Goal: Information Seeking & Learning: Learn about a topic

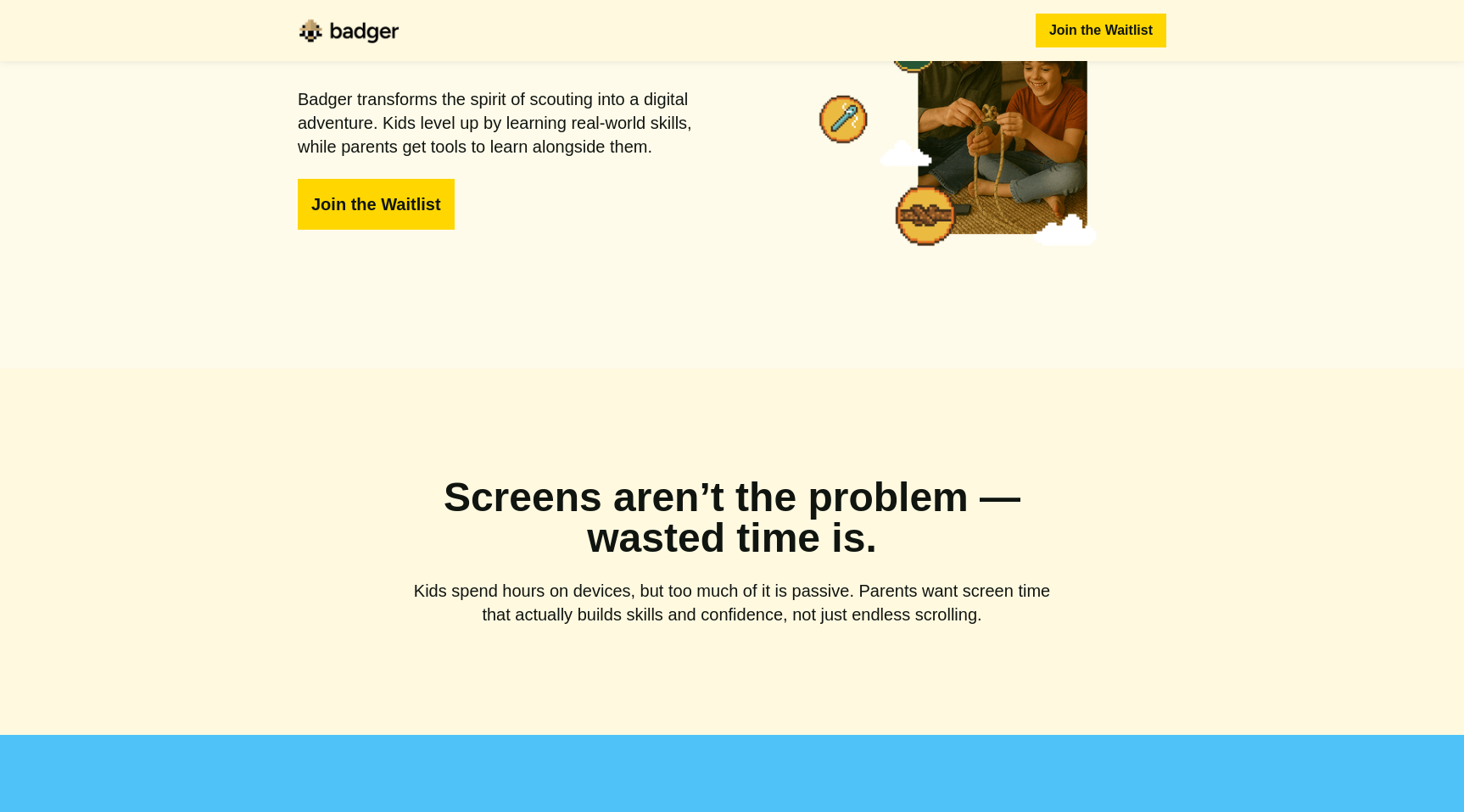
scroll to position [160, 0]
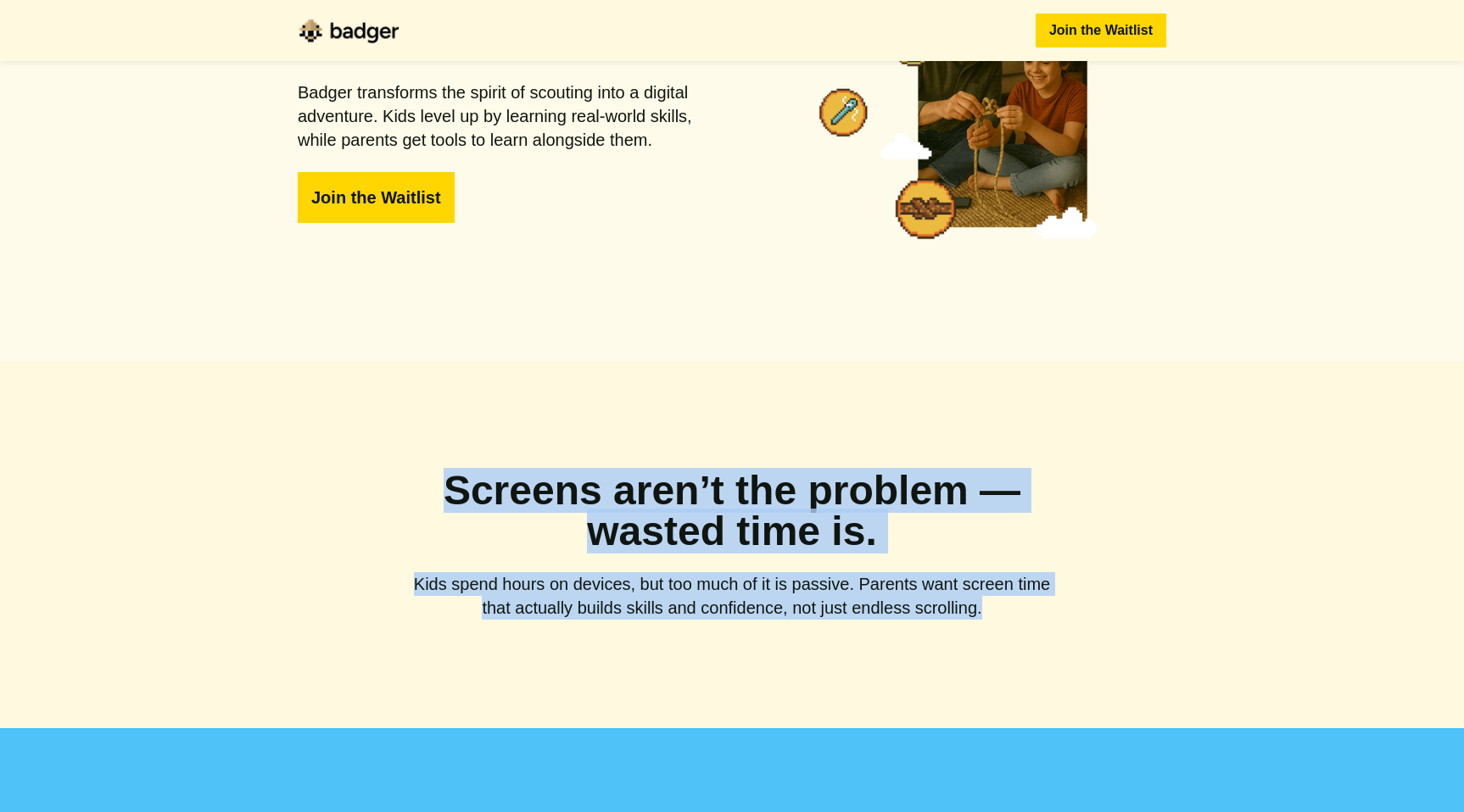
drag, startPoint x: 1005, startPoint y: 613, endPoint x: 439, endPoint y: 506, distance: 576.0
click at [439, 506] on div "Screens aren’t the problem — wasted time is. Kids spend hours on devices, but t…" at bounding box center [732, 545] width 651 height 149
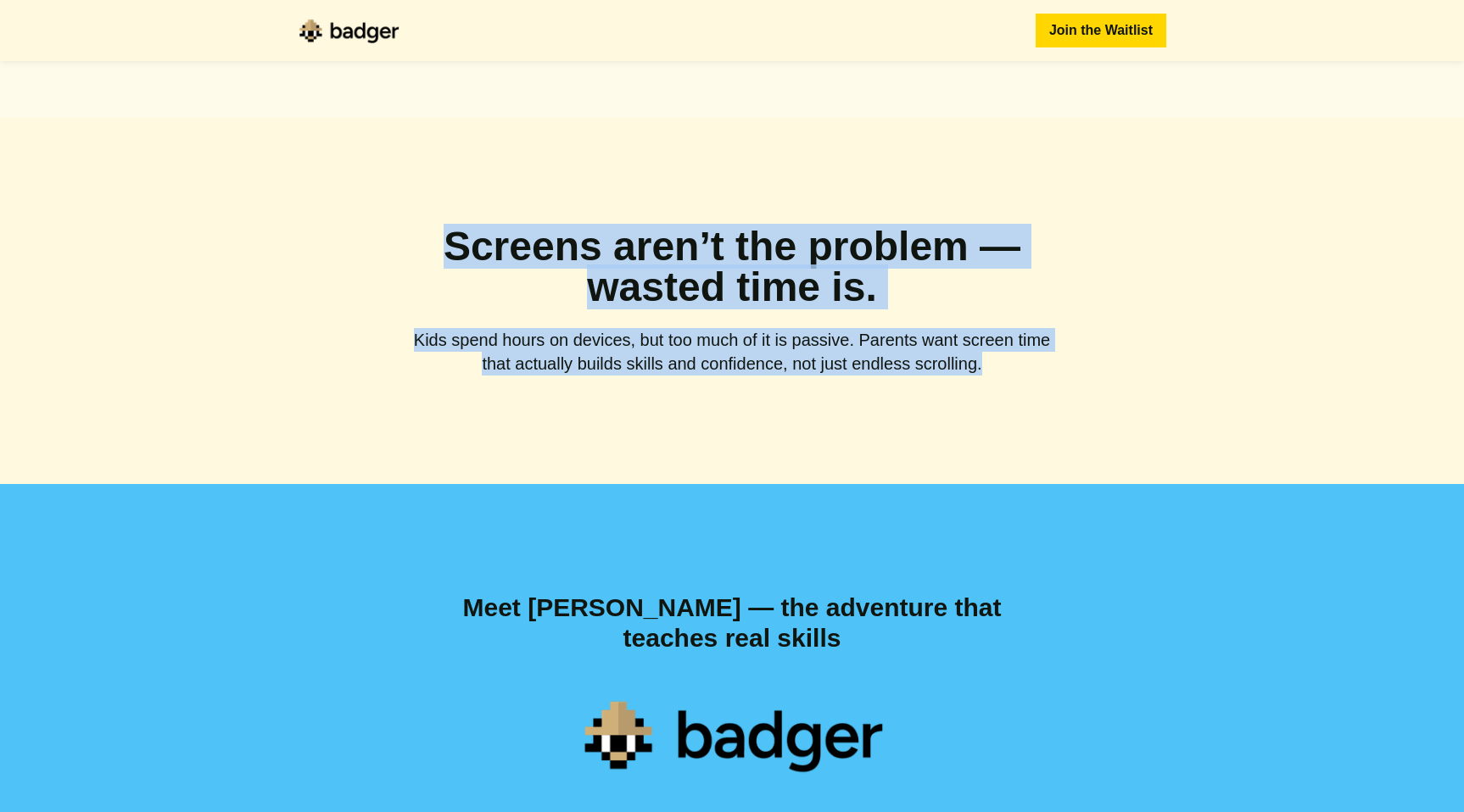
scroll to position [423, 0]
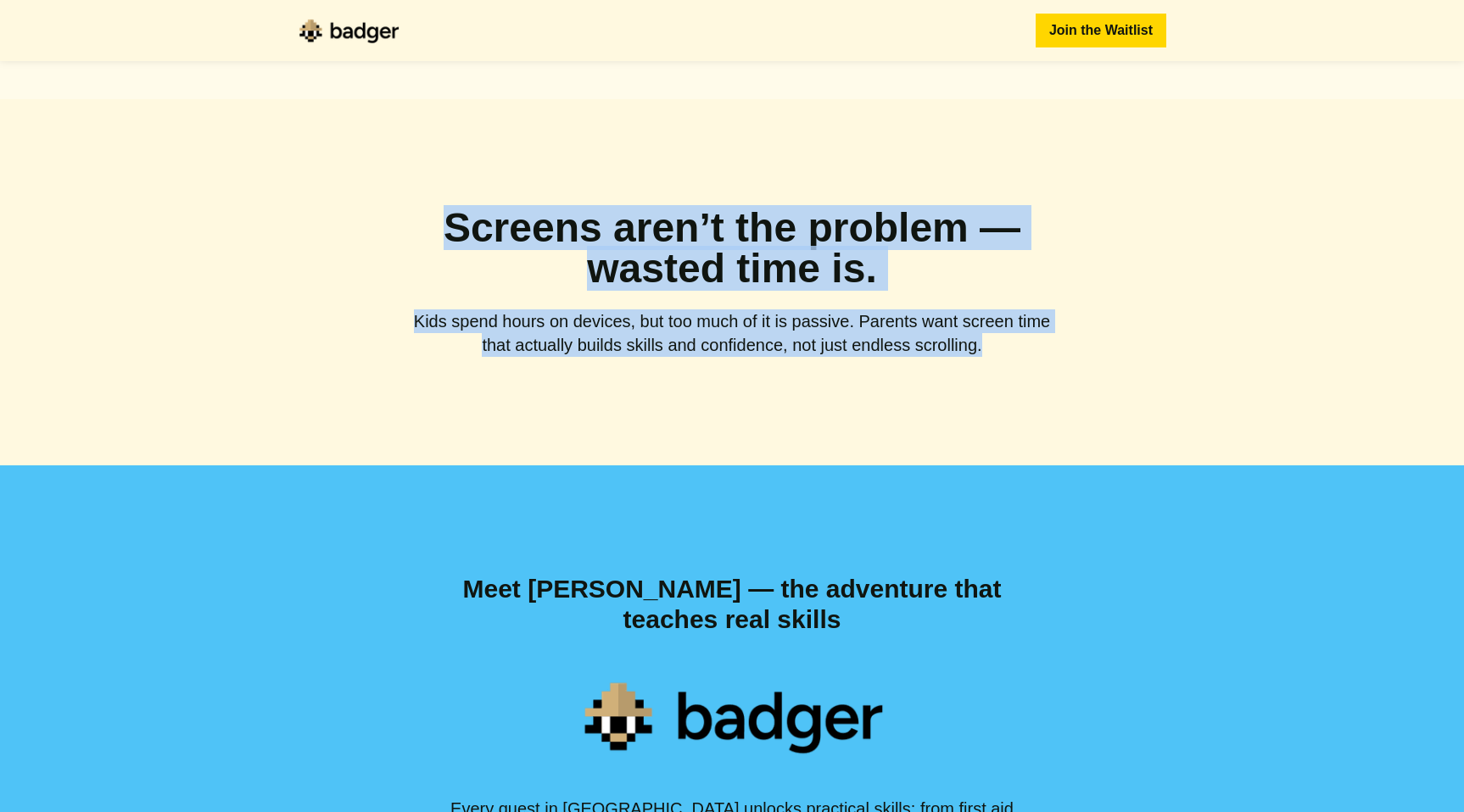
click at [835, 413] on div "Screens aren’t the problem — wasted time is. Kids spend hours on devices, but t…" at bounding box center [732, 282] width 1464 height 366
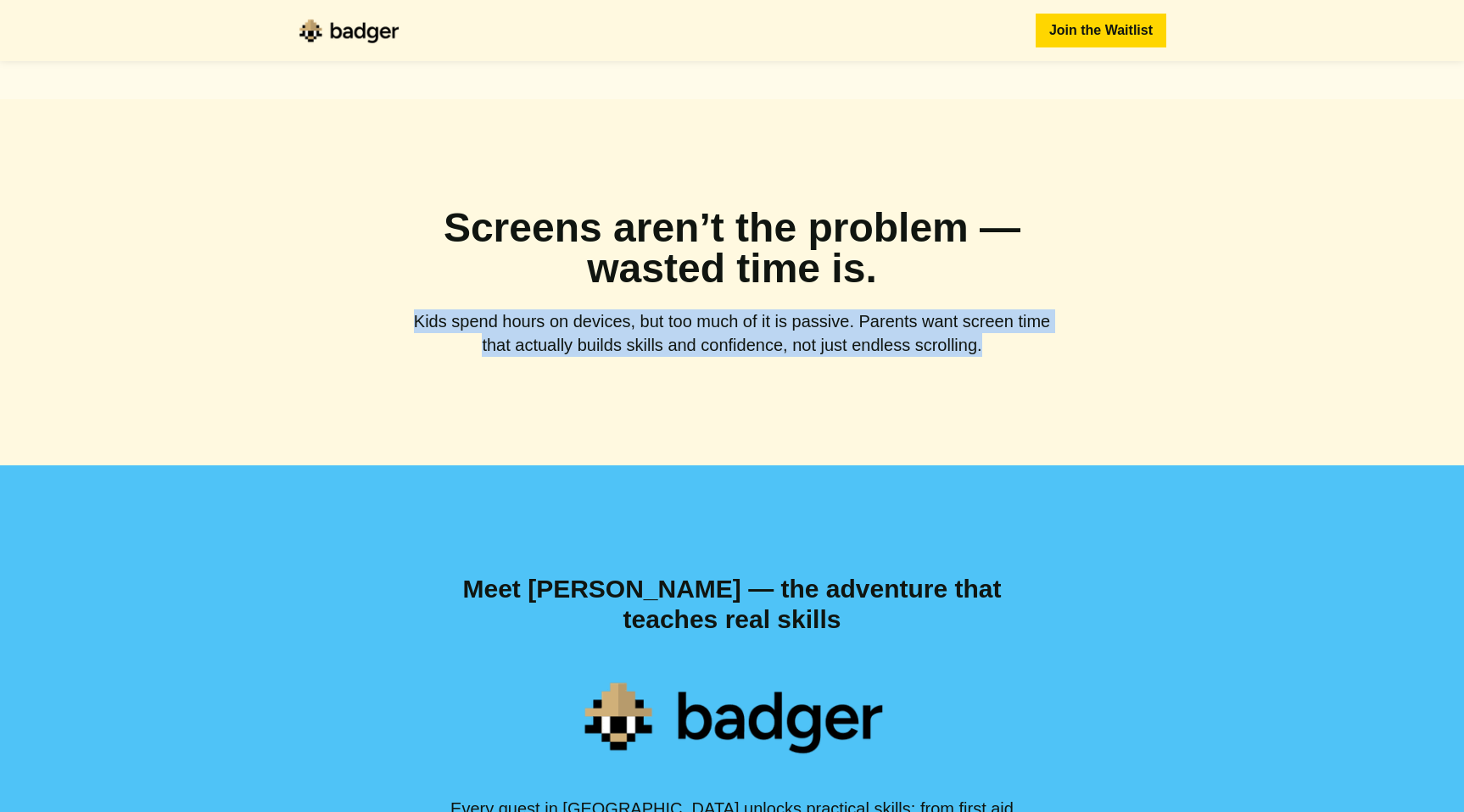
drag, startPoint x: 988, startPoint y: 341, endPoint x: 394, endPoint y: 324, distance: 594.2
click at [394, 324] on div "Screens aren’t the problem — wasted time is. Kids spend hours on devices, but t…" at bounding box center [732, 282] width 1464 height 366
copy p "Kids spend hours on devices, but too much of it is passive. Parents want screen…"
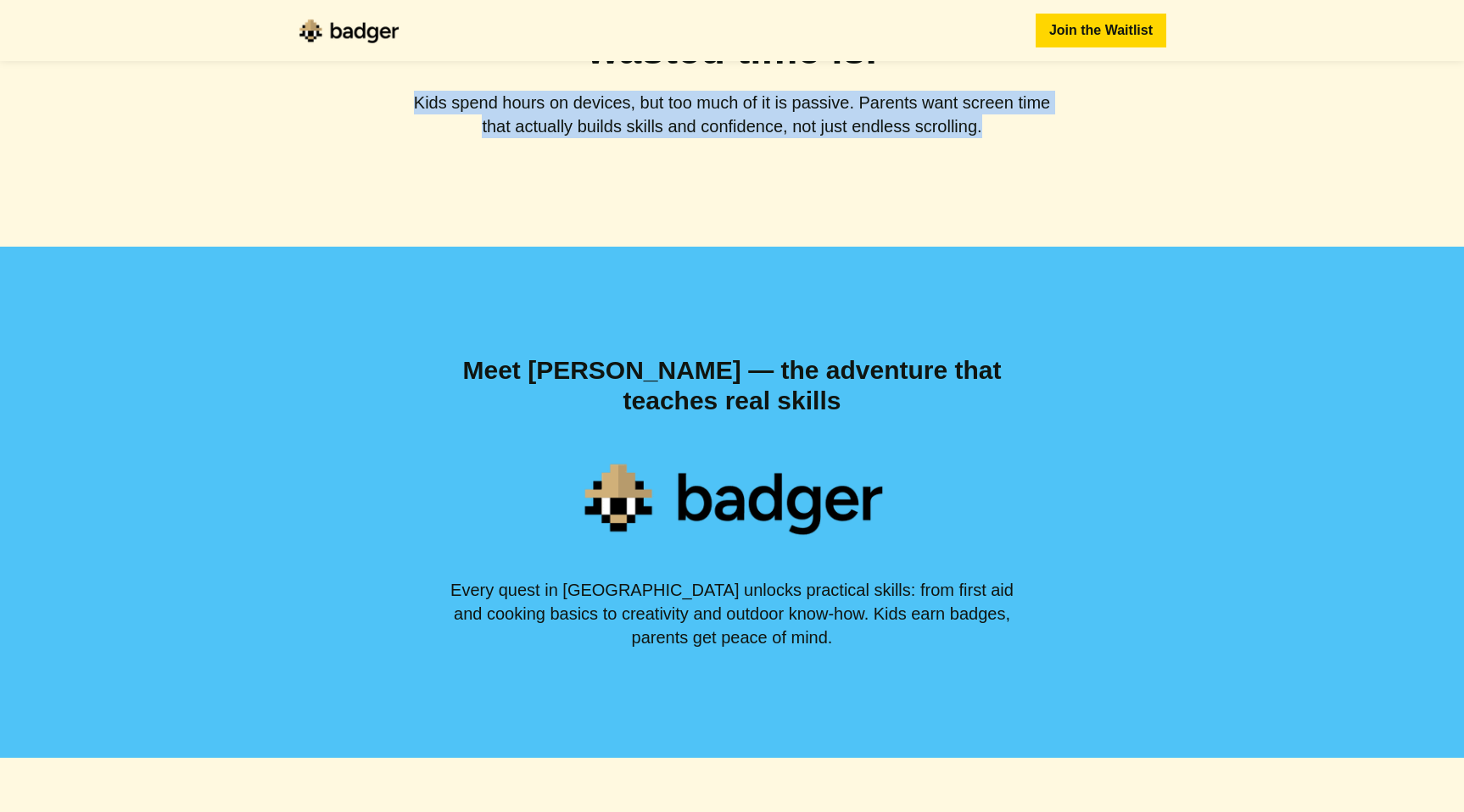
scroll to position [643, 0]
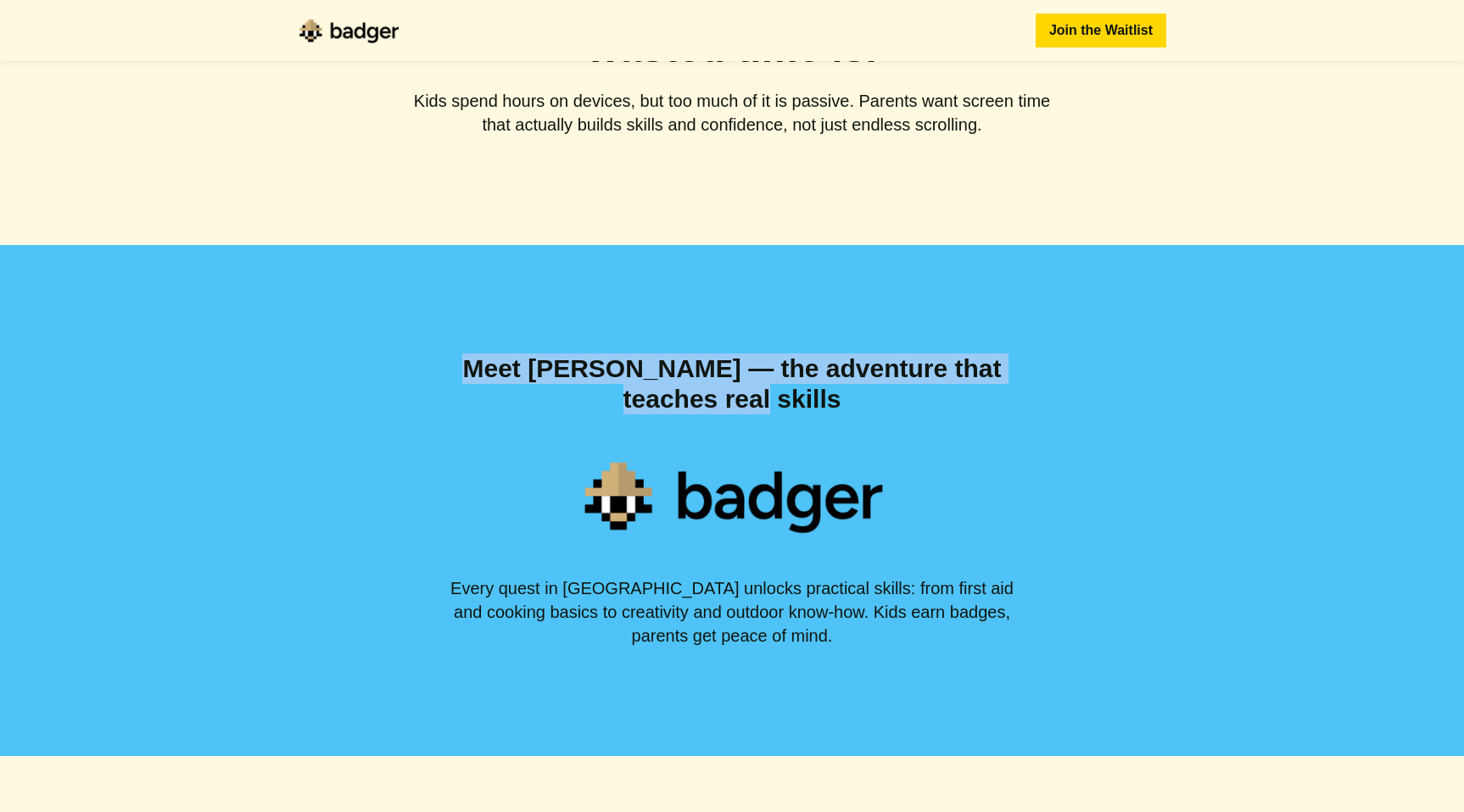
drag, startPoint x: 761, startPoint y: 398, endPoint x: 454, endPoint y: 366, distance: 308.7
click at [454, 366] on p "Meet [PERSON_NAME] — the adventure that teaches real skills" at bounding box center [732, 384] width 570 height 61
click at [811, 397] on p "Meet [PERSON_NAME] — the adventure that teaches real skills" at bounding box center [732, 384] width 570 height 61
drag, startPoint x: 780, startPoint y: 403, endPoint x: 439, endPoint y: 372, distance: 342.4
click at [439, 371] on div "Meet [PERSON_NAME] — the adventure that teaches real skills Every quest in Badg…" at bounding box center [732, 501] width 1464 height 512
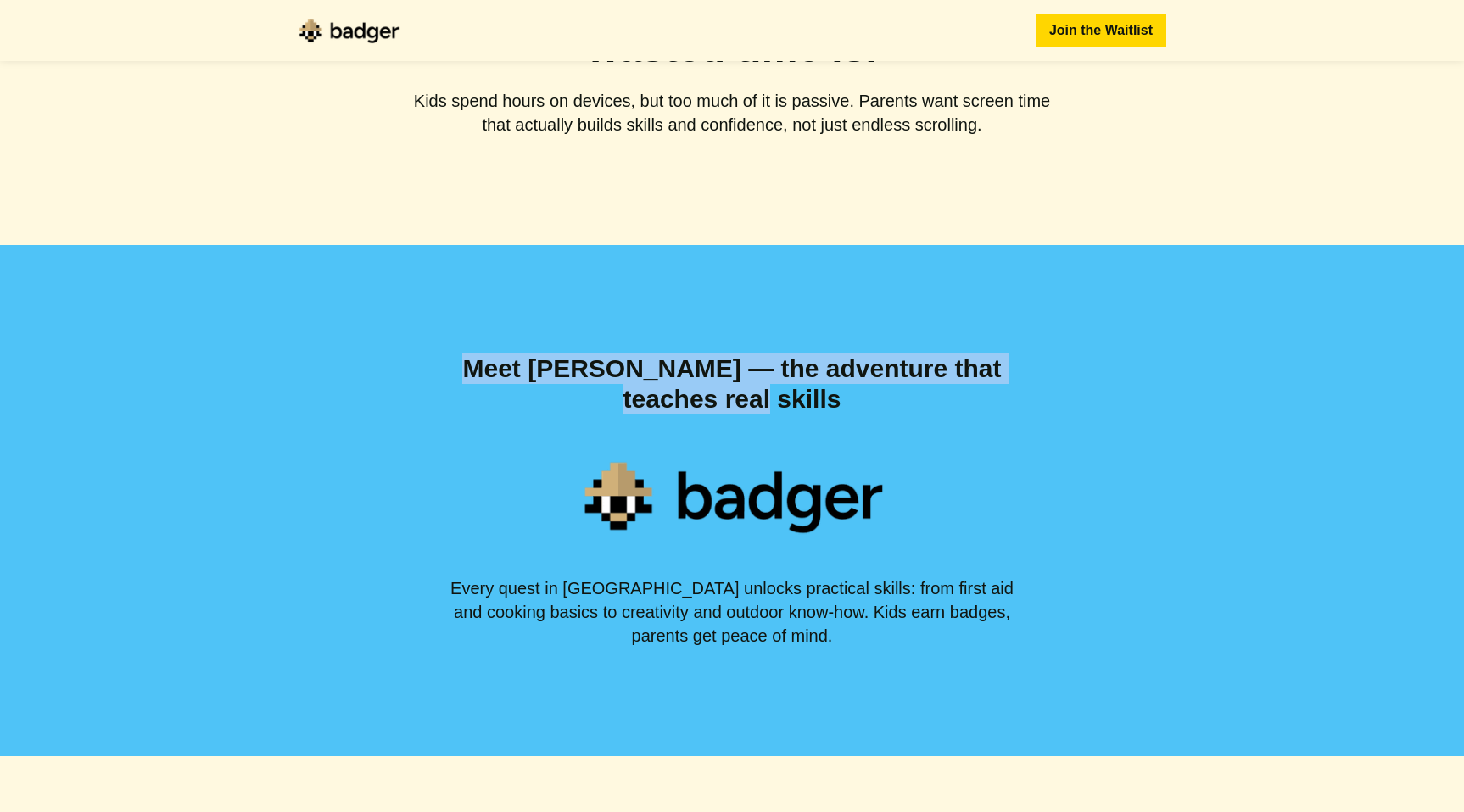
copy p "Meet [PERSON_NAME] — the adventure that teaches real skills"
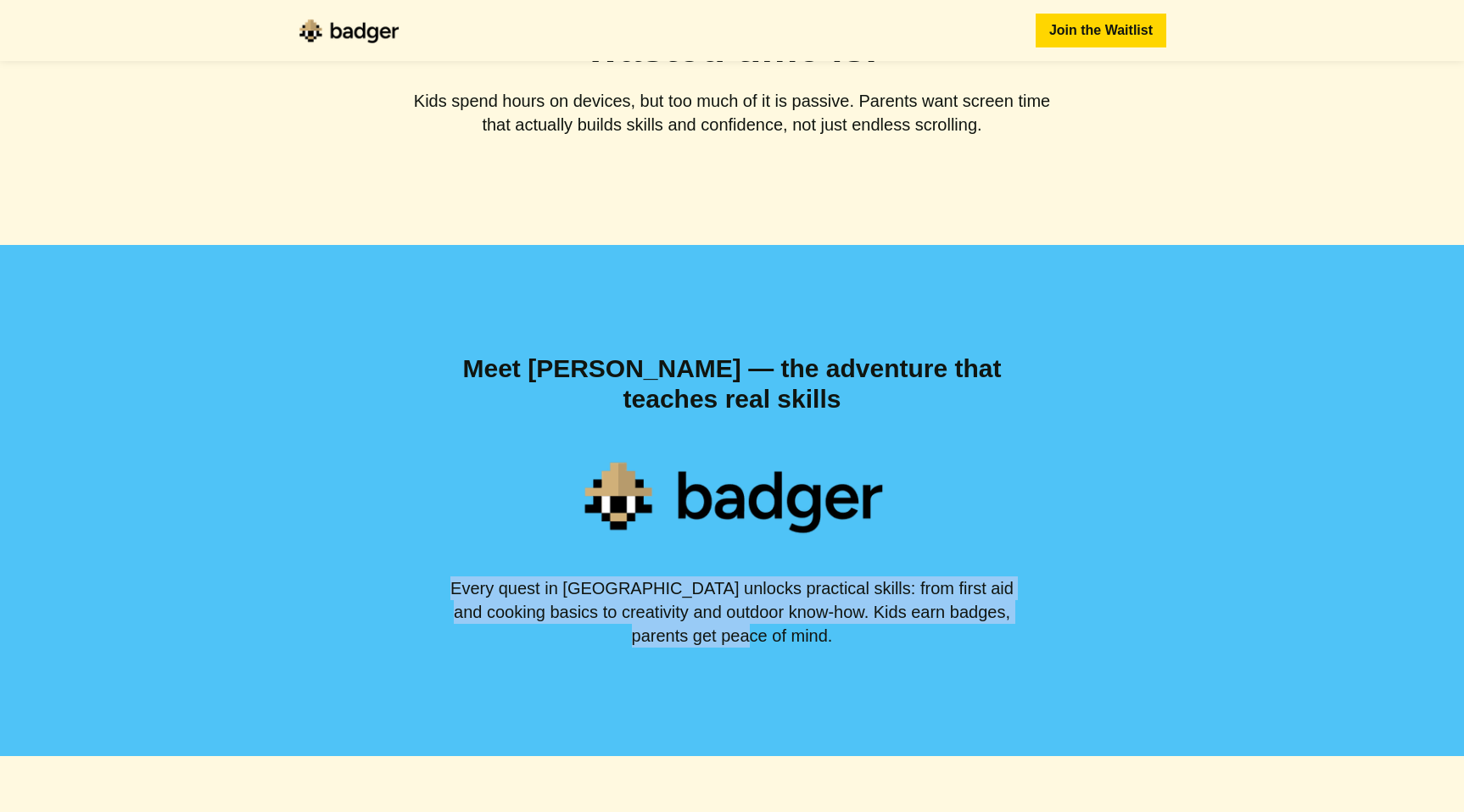
drag, startPoint x: 805, startPoint y: 631, endPoint x: 430, endPoint y: 587, distance: 377.6
click at [430, 587] on div "Meet [PERSON_NAME] — the adventure that teaches real skills Every quest in Badg…" at bounding box center [732, 501] width 1464 height 512
copy p "Every quest in [GEOGRAPHIC_DATA] unlocks practical skills: from first aid and c…"
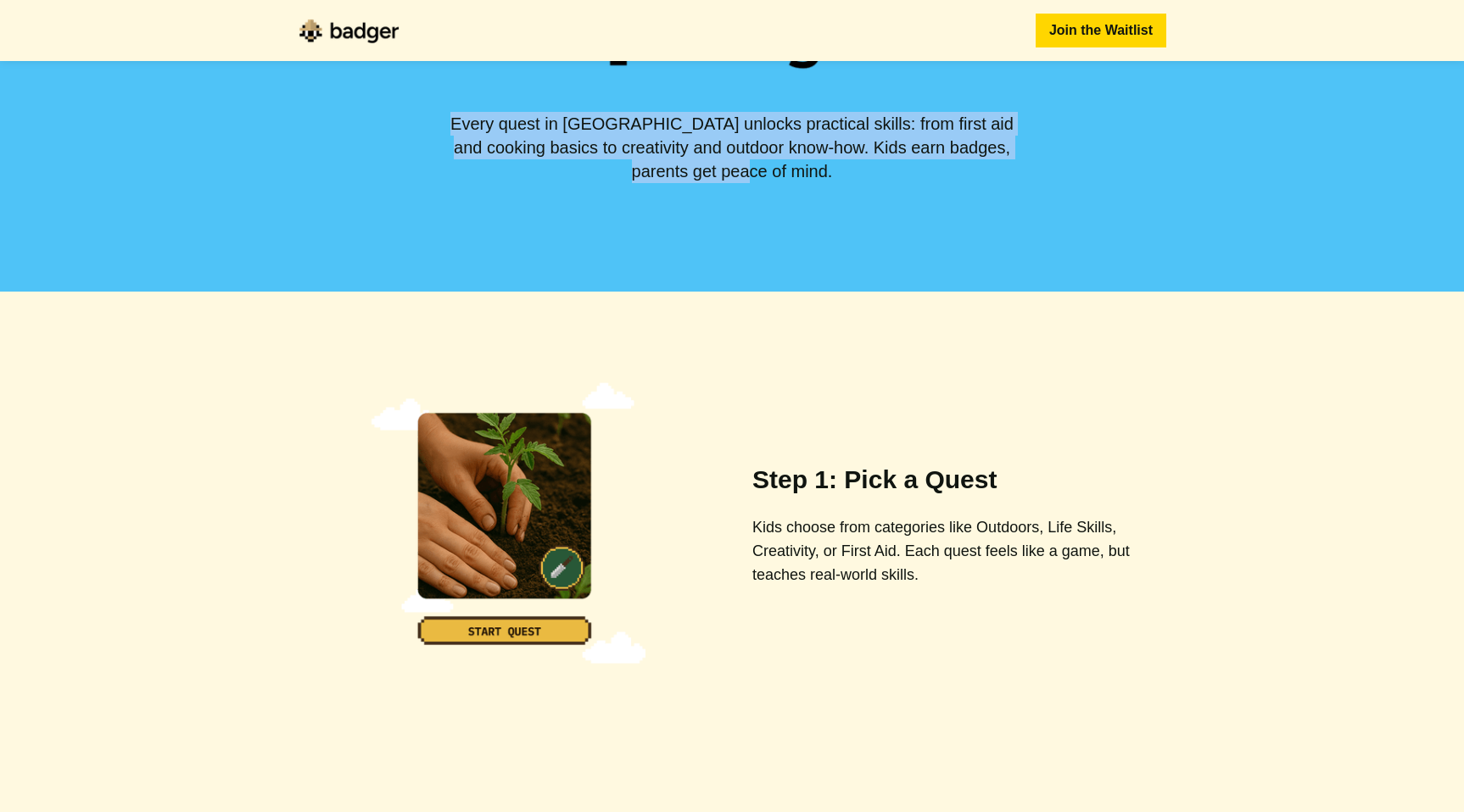
scroll to position [1097, 0]
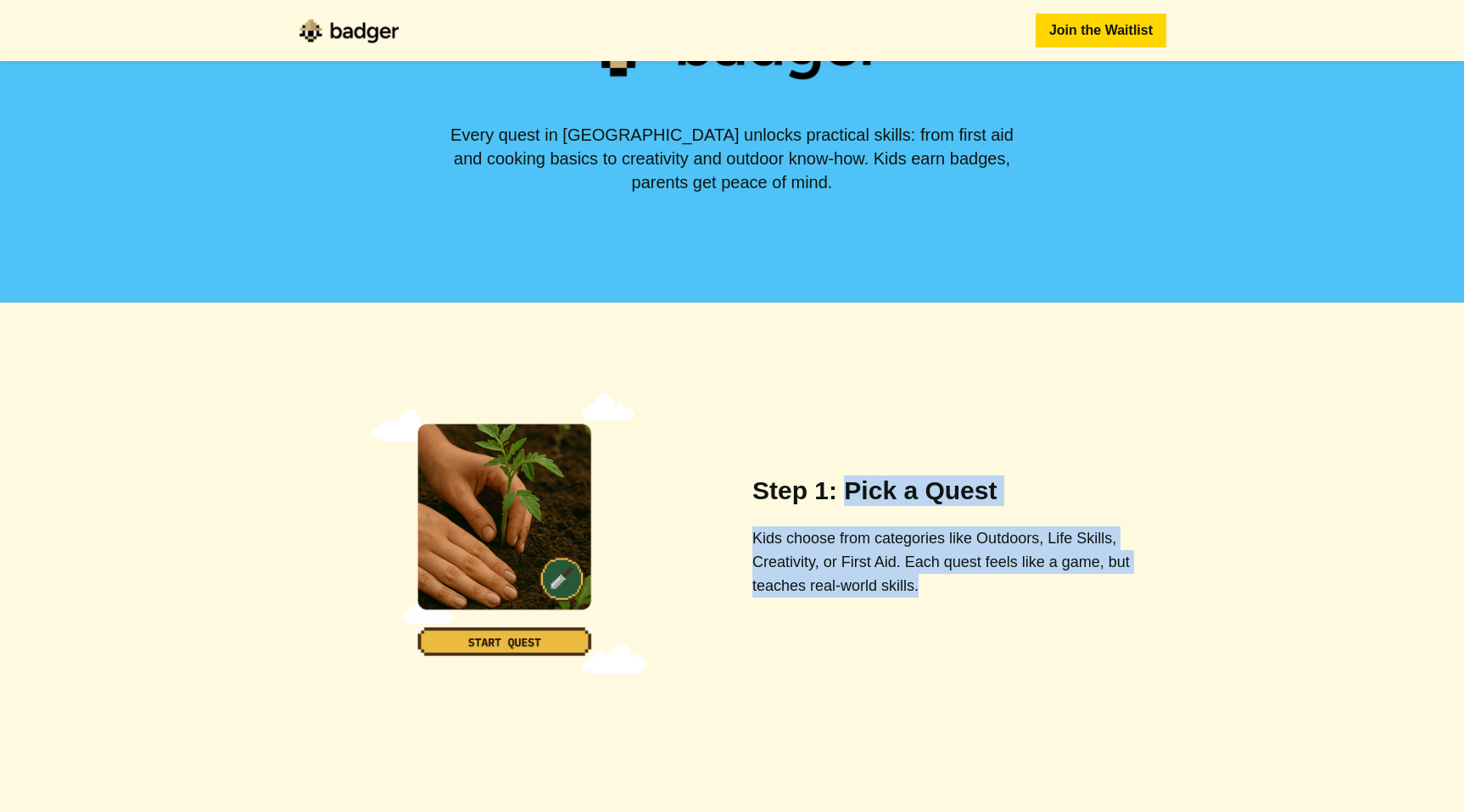
drag, startPoint x: 933, startPoint y: 583, endPoint x: 847, endPoint y: 484, distance: 131.1
click at [847, 484] on div "Step 1: Pick a Quest Kids choose from categories like Outdoors, Life Skills, Cr…" at bounding box center [959, 537] width 414 height 122
copy div "Pick a Quest Kids choose from categories like Outdoors, Life Skills, Creativity…"
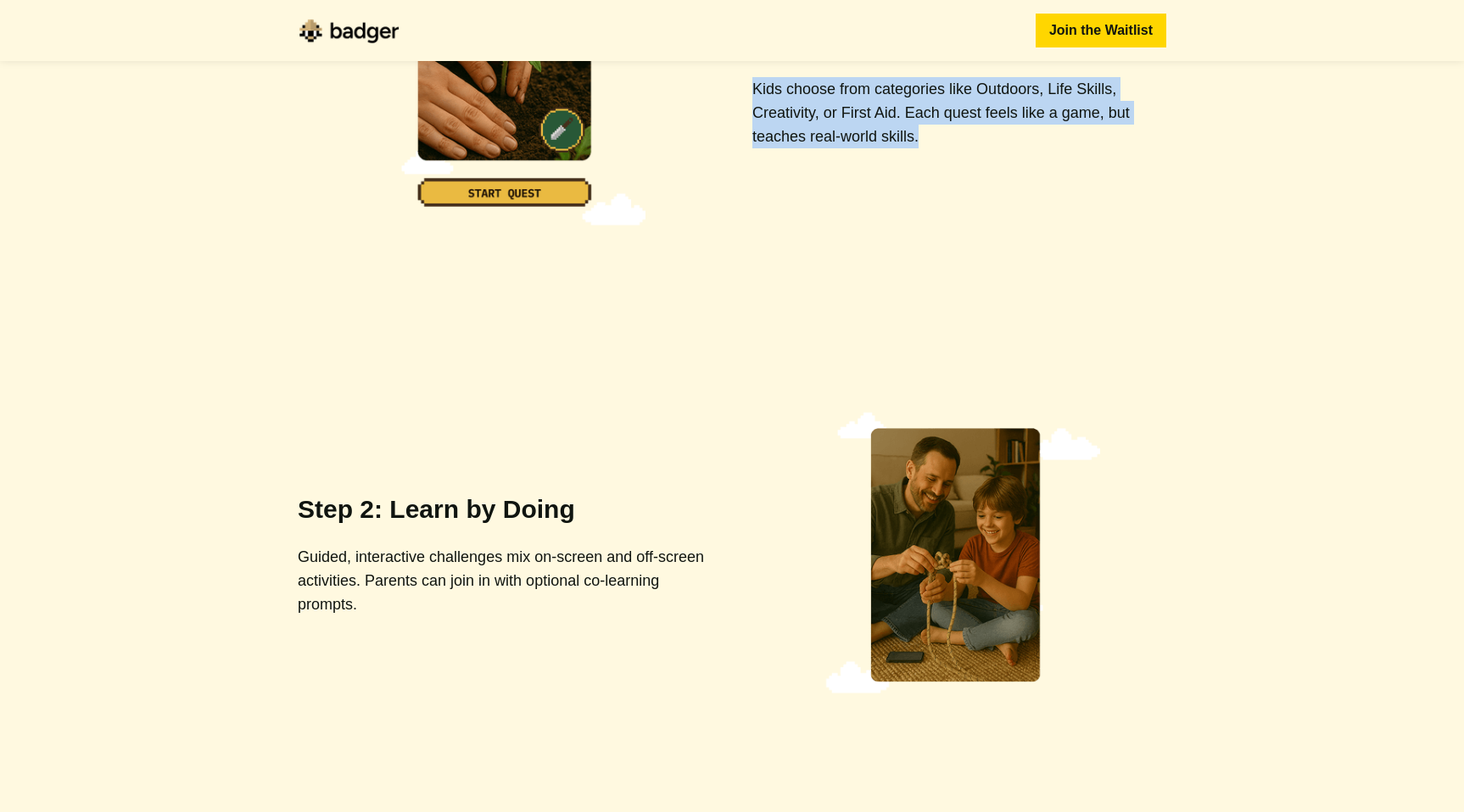
scroll to position [1551, 0]
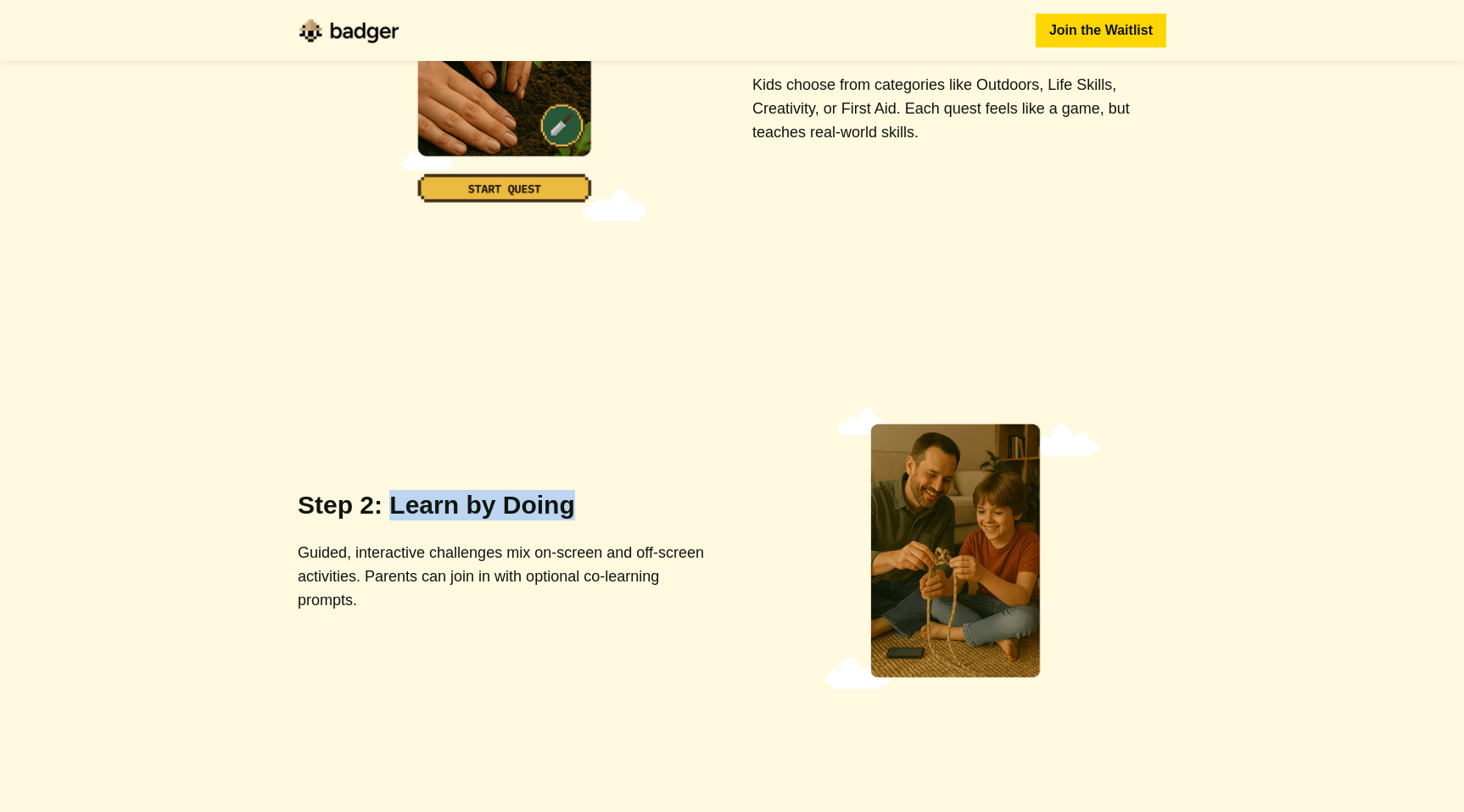
drag, startPoint x: 549, startPoint y: 514, endPoint x: 389, endPoint y: 518, distance: 160.0
click at [389, 518] on div "Step 2: Learn by Doing Guided, interactive challenges mix on-screen and off-scr…" at bounding box center [504, 552] width 414 height 122
copy p "Learn by Doing"
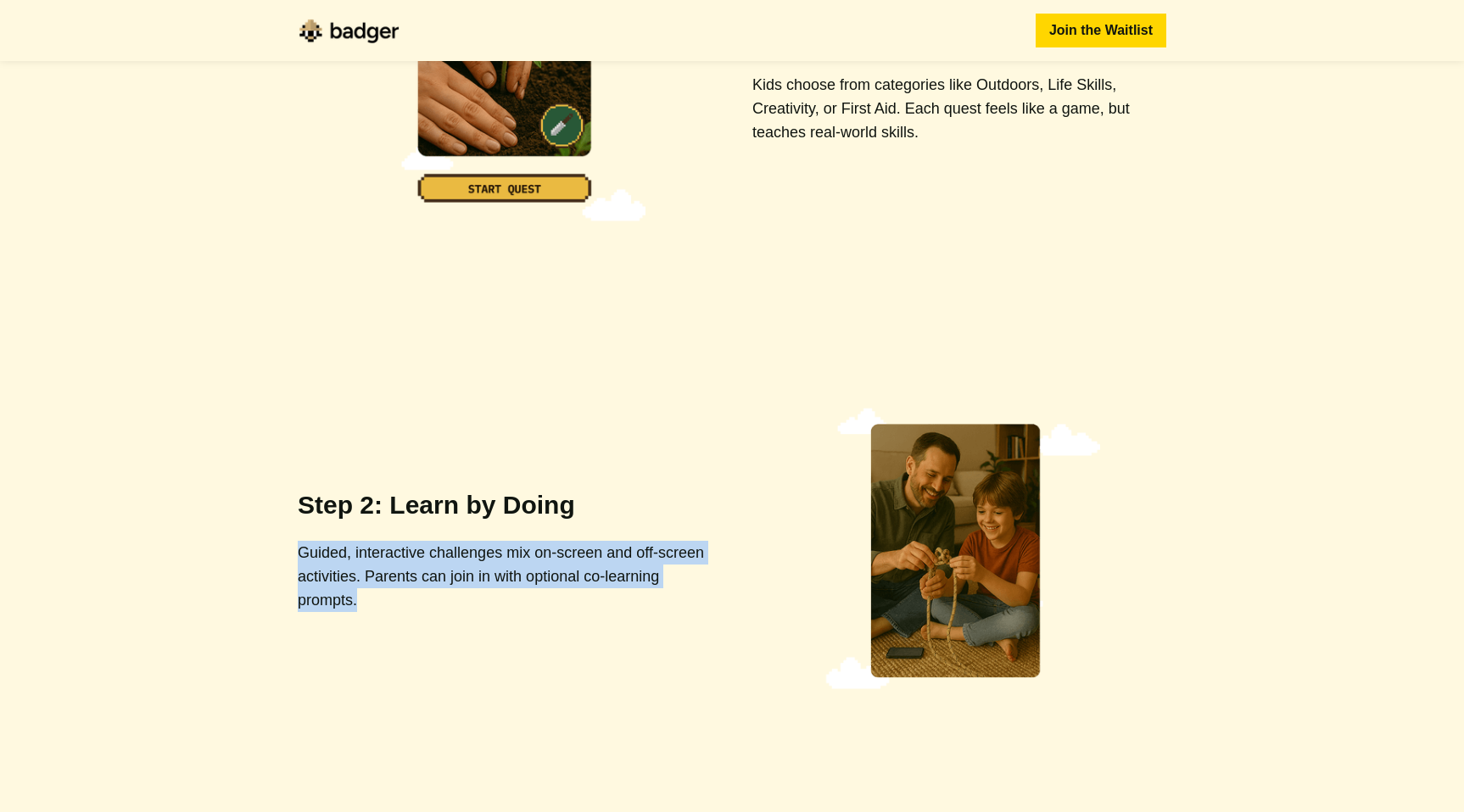
drag, startPoint x: 380, startPoint y: 610, endPoint x: 286, endPoint y: 561, distance: 106.0
click at [286, 560] on div "Step 2: Learn by Doing Guided, interactive challenges mix on-screen and off-scr…" at bounding box center [732, 551] width 923 height 468
copy p "Guided, interactive challenges mix on-screen and off-screen activities. Parents…"
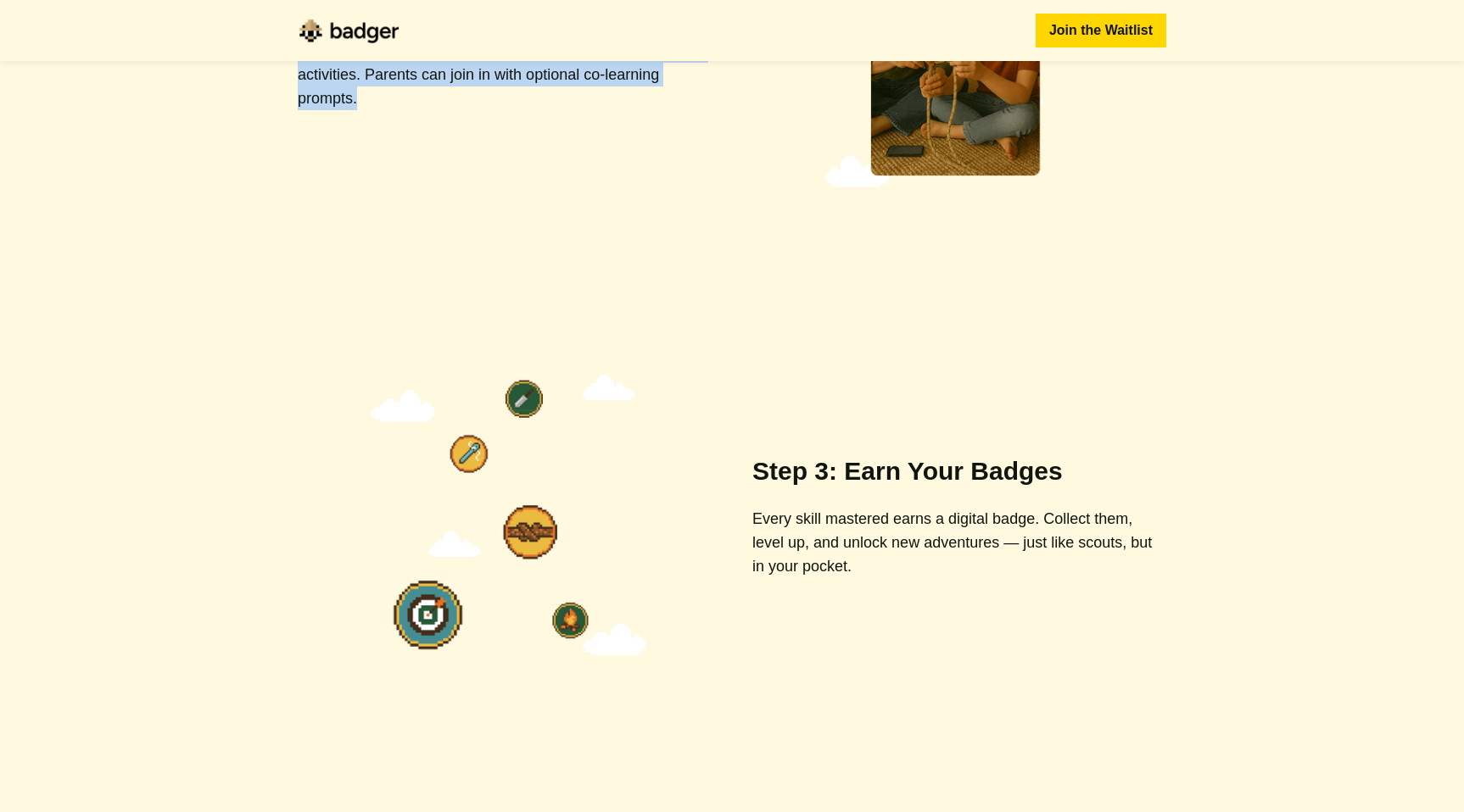
scroll to position [2063, 0]
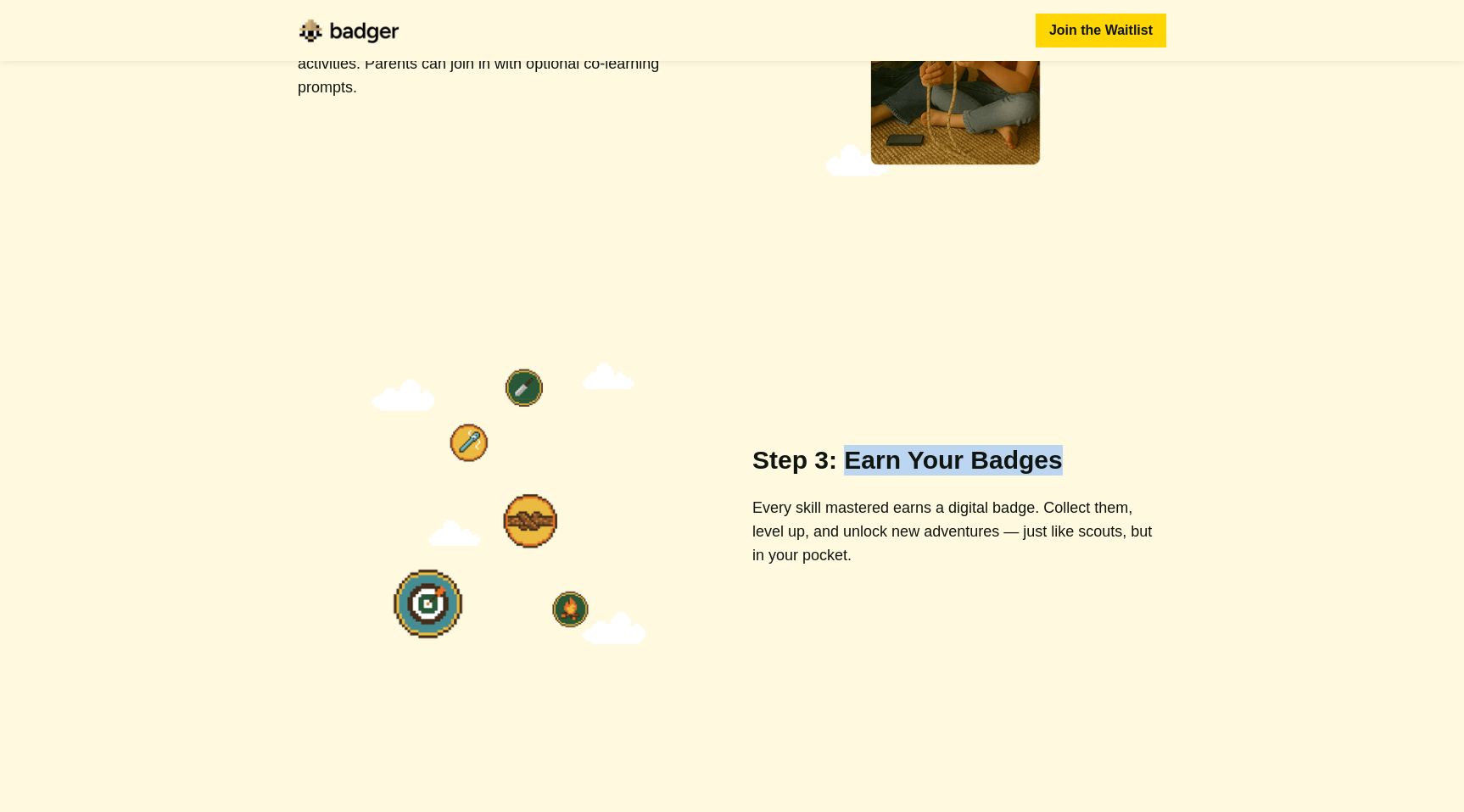
drag, startPoint x: 1078, startPoint y: 466, endPoint x: 840, endPoint y: 474, distance: 238.1
click at [840, 474] on div "Step 3: Earn Your Badges Every skill mastered earns a digital badge. Collect th…" at bounding box center [959, 506] width 414 height 122
copy p "Earn Your Badges"
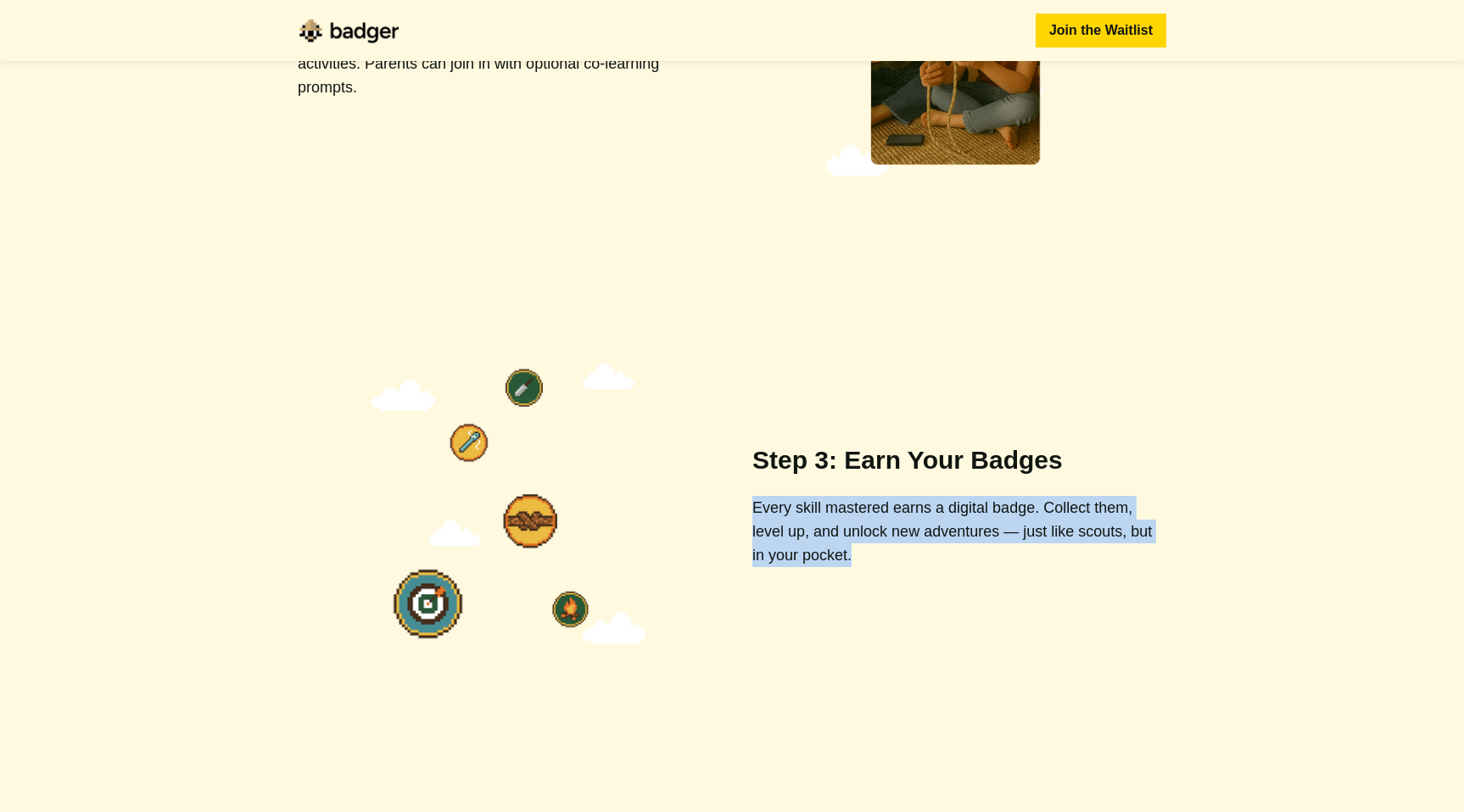
drag, startPoint x: 880, startPoint y: 559, endPoint x: 750, endPoint y: 513, distance: 137.9
click at [750, 513] on div "Step 3: Earn Your Badges Every skill mastered earns a digital badge. Collect th…" at bounding box center [732, 505] width 869 height 305
copy p "Every skill mastered earns a digital badge. Collect them, level up, and unlock …"
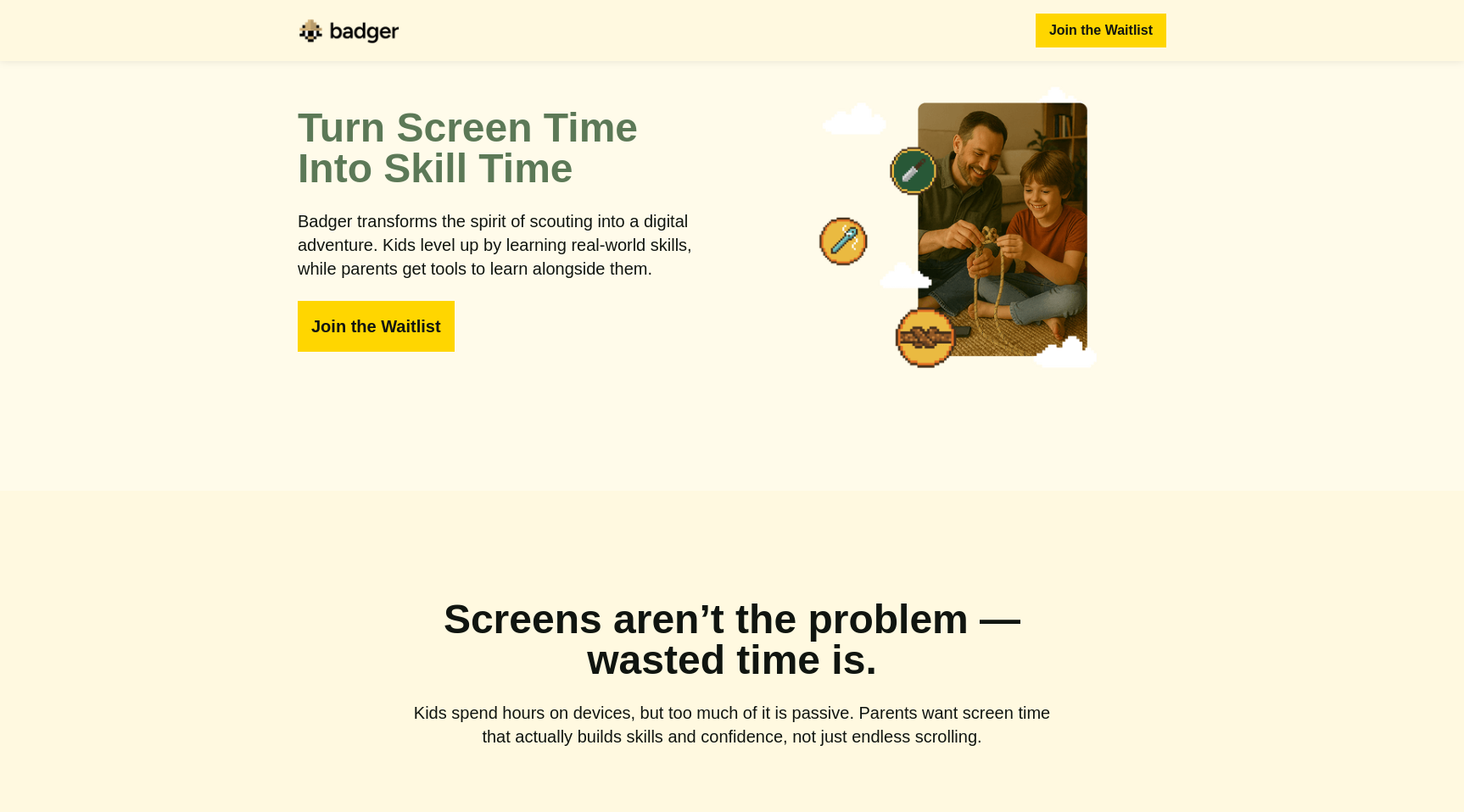
scroll to position [0, 0]
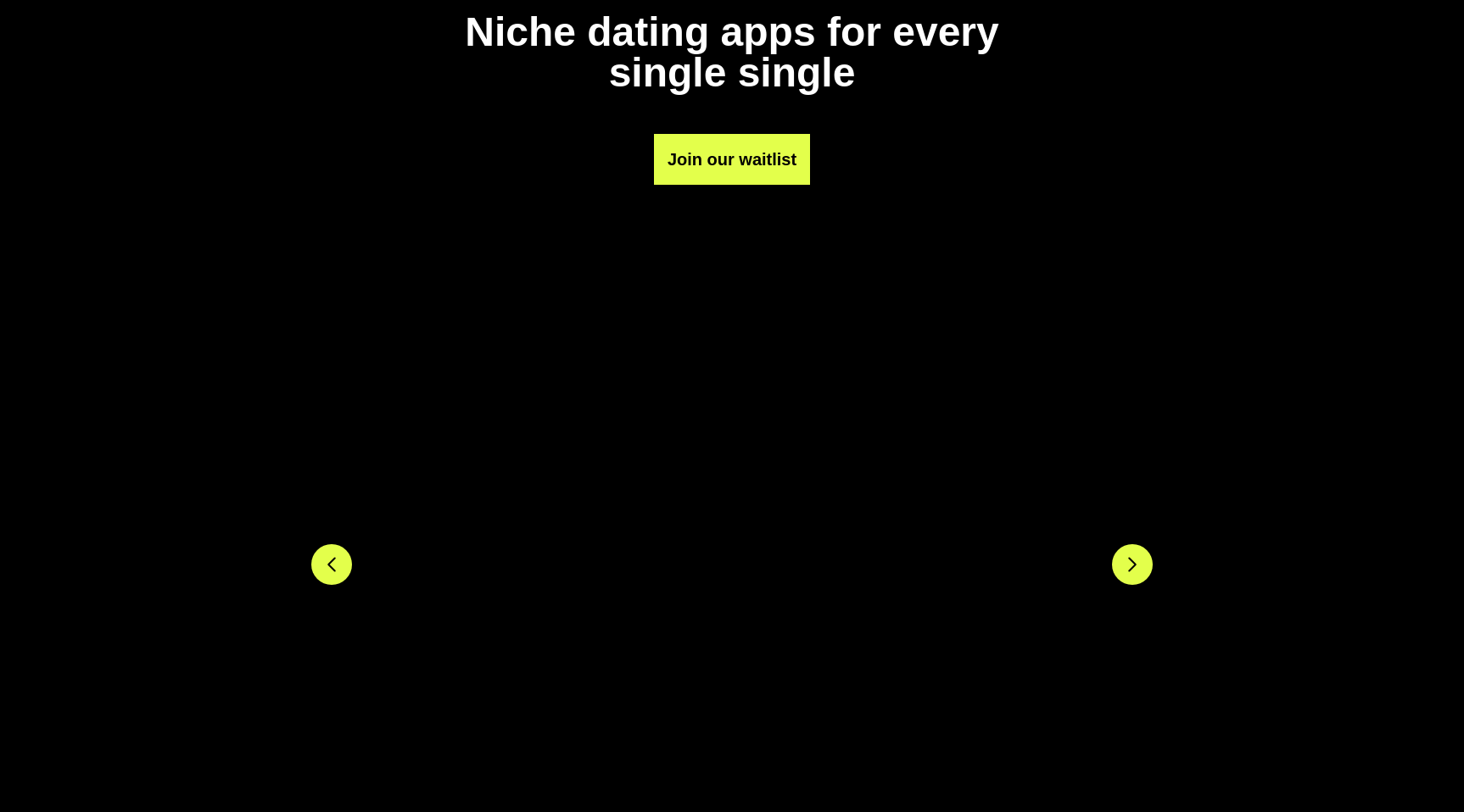
scroll to position [304, 0]
